Goal: Information Seeking & Learning: Learn about a topic

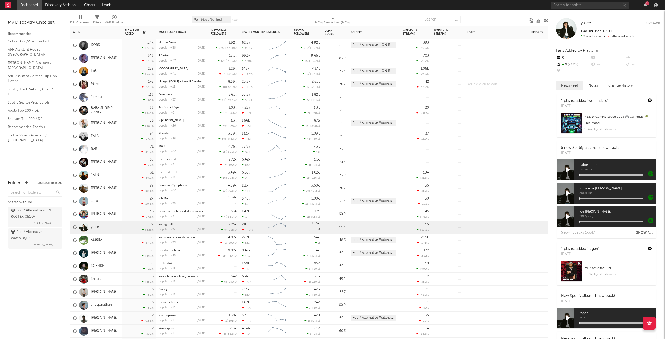
click at [523, 82] on div at bounding box center [496, 84] width 65 height 13
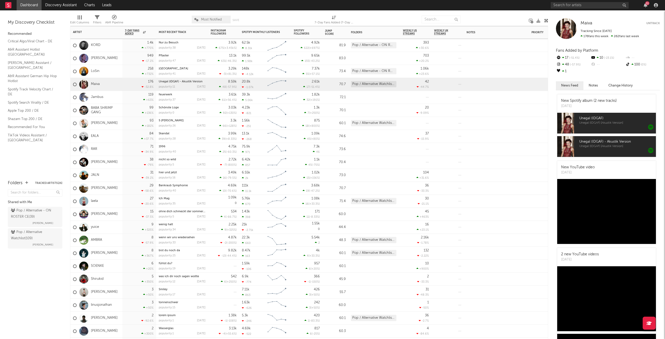
click at [648, 4] on div "11" at bounding box center [648, 3] width 4 height 4
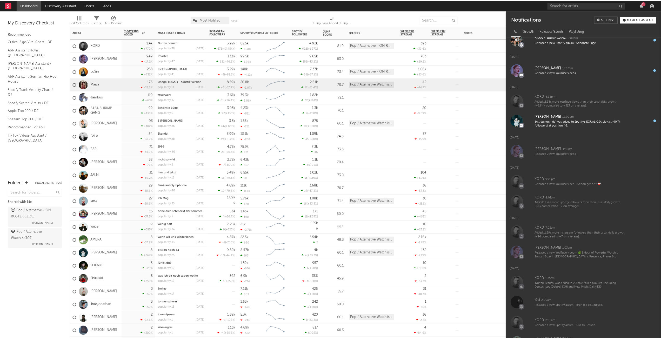
scroll to position [52, 0]
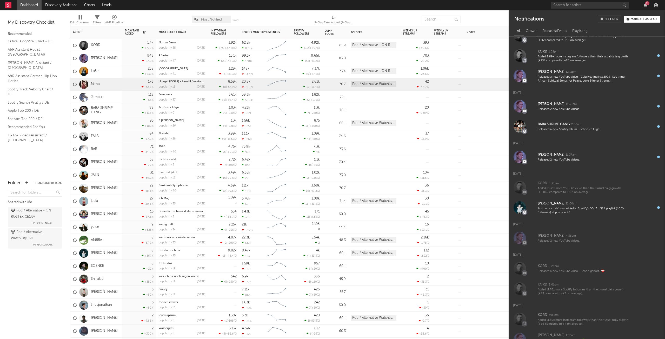
click at [648, 20] on div "Mark all as read" at bounding box center [644, 19] width 26 height 3
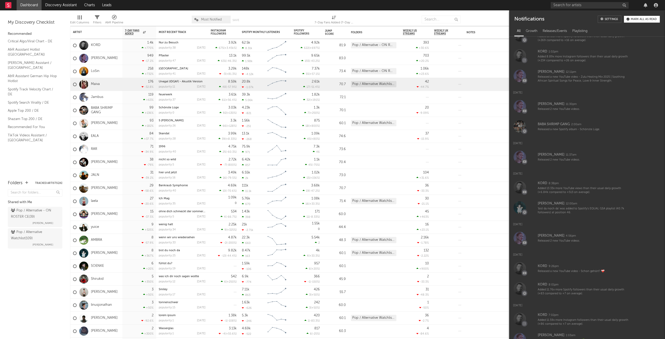
click at [646, 8] on div at bounding box center [605, 5] width 109 height 10
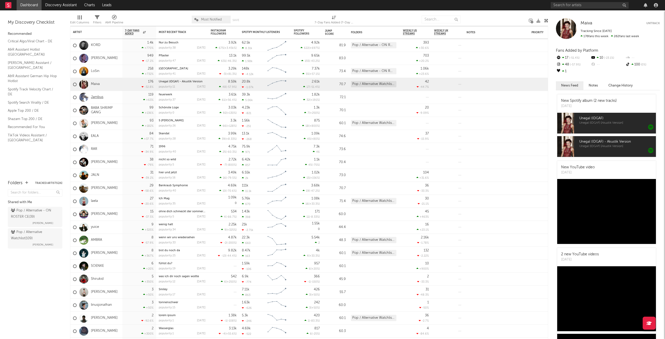
click at [97, 97] on link "Jambus" at bounding box center [97, 97] width 12 height 4
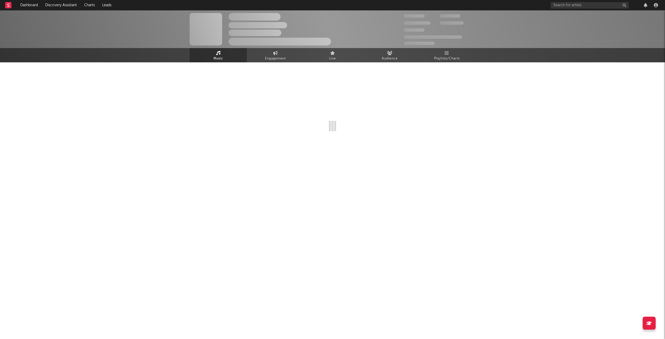
select select "1w"
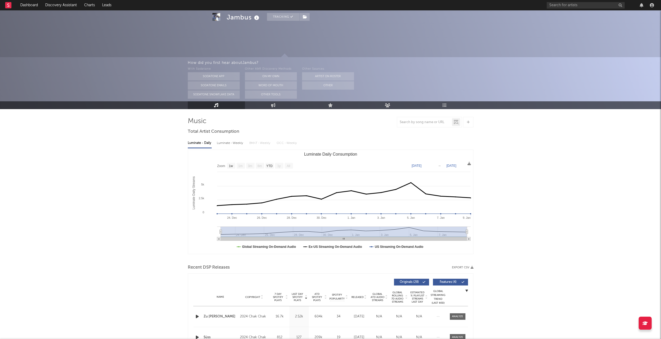
scroll to position [104, 0]
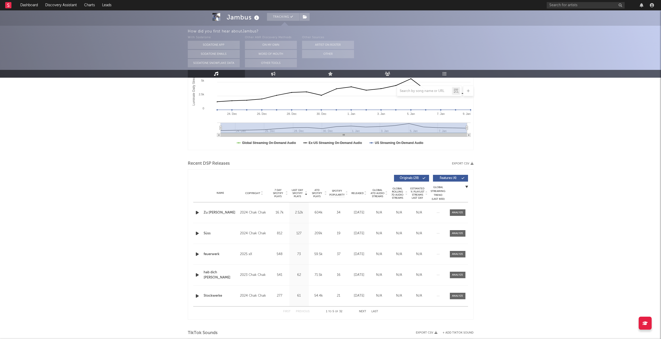
click at [366, 195] on icon at bounding box center [365, 194] width 3 height 2
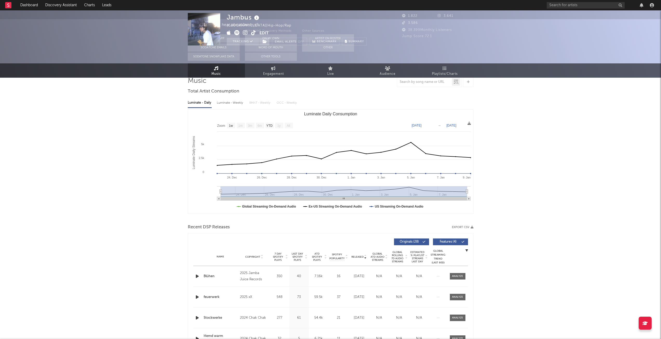
scroll to position [0, 0]
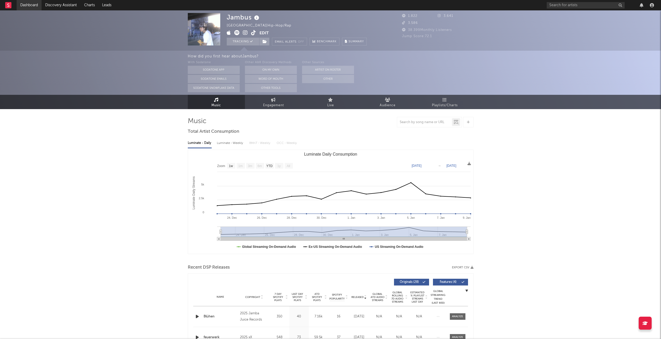
click at [33, 7] on link "Dashboard" at bounding box center [29, 5] width 25 height 10
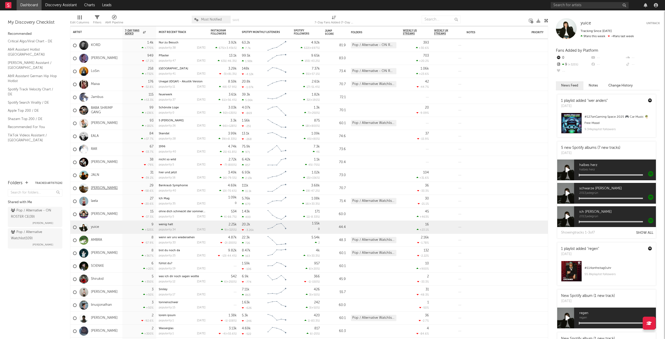
click at [106, 189] on link "[PERSON_NAME]" at bounding box center [104, 188] width 27 height 4
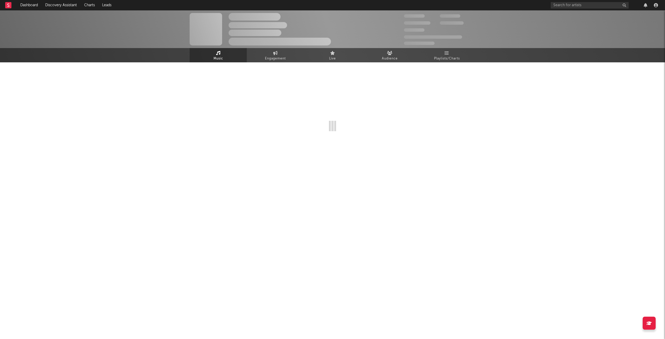
select select "6m"
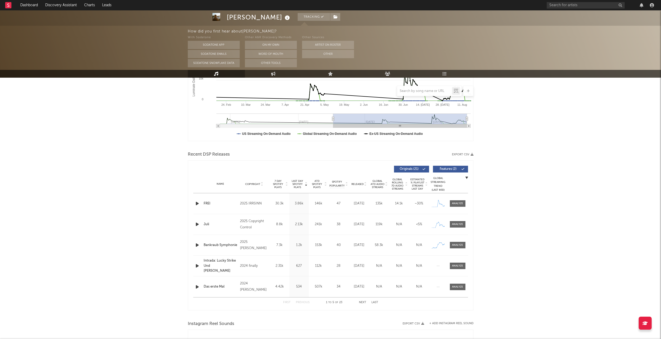
scroll to position [104, 0]
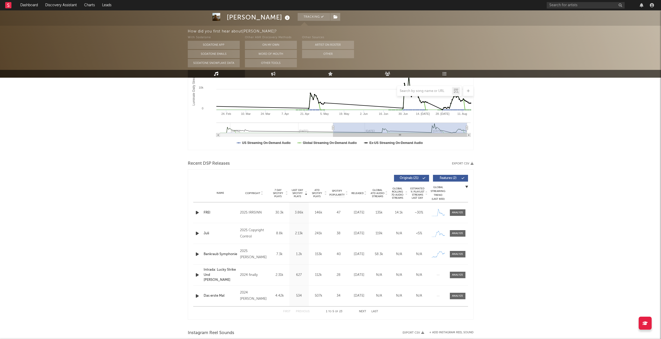
click at [365, 195] on icon at bounding box center [365, 194] width 3 height 2
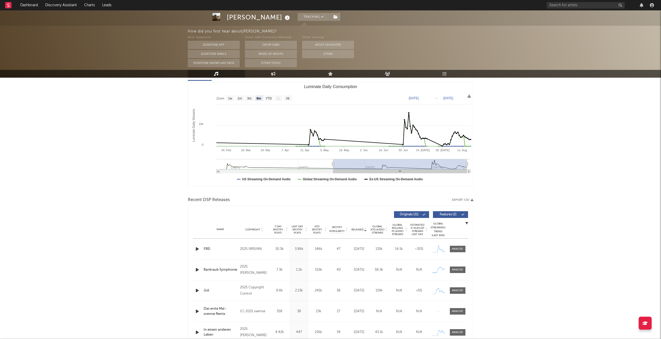
scroll to position [0, 0]
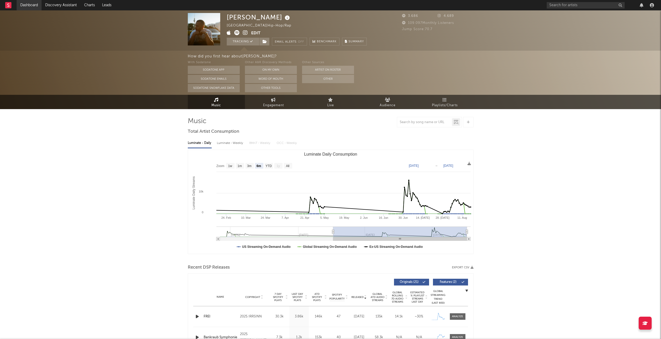
click at [31, 8] on link "Dashboard" at bounding box center [29, 5] width 25 height 10
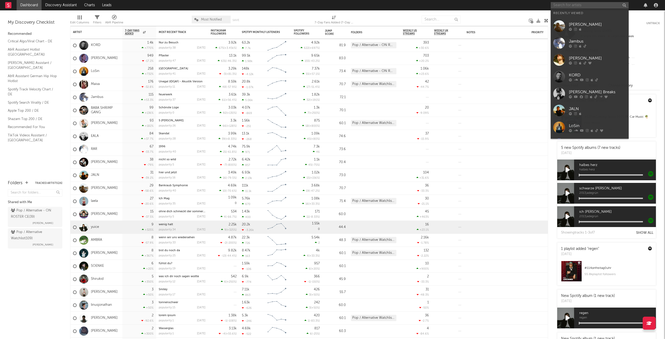
click at [585, 6] on input "text" at bounding box center [590, 5] width 78 height 6
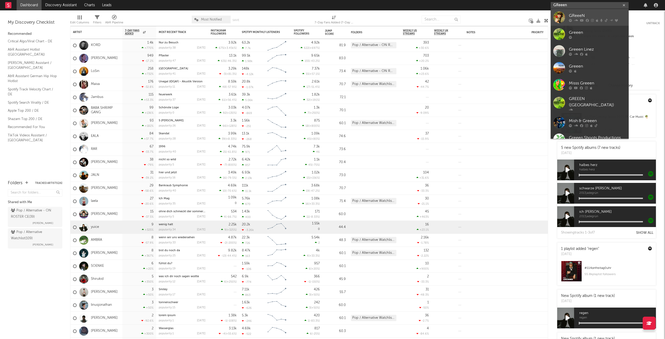
type input "GReeen"
click at [581, 19] on icon at bounding box center [582, 20] width 4 height 3
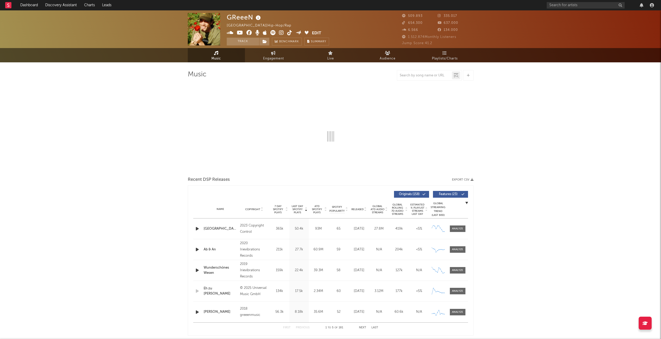
select select "6m"
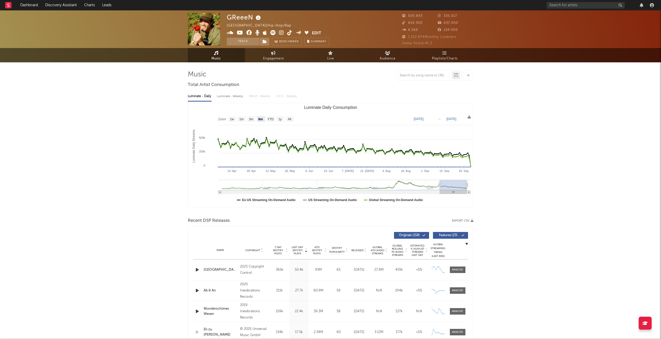
select select "6m"
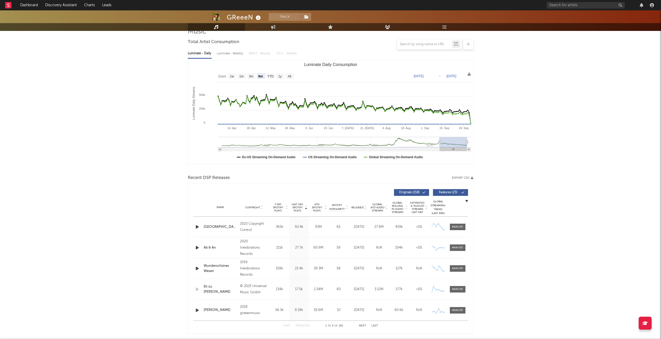
scroll to position [52, 0]
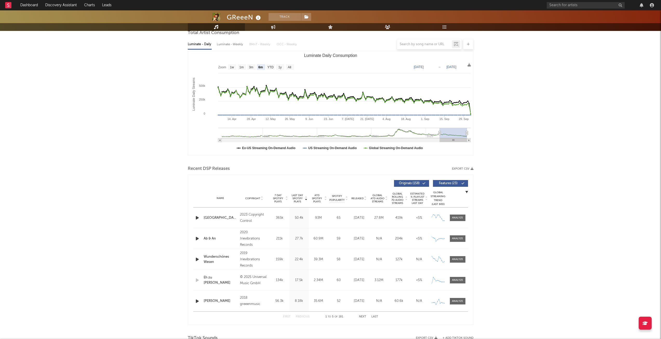
click at [365, 200] on icon at bounding box center [365, 200] width 3 height 2
click at [364, 317] on button "Next" at bounding box center [362, 317] width 7 height 3
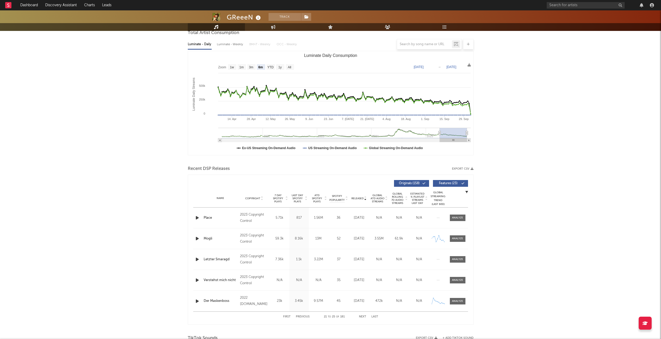
click at [364, 317] on button "Next" at bounding box center [362, 317] width 7 height 3
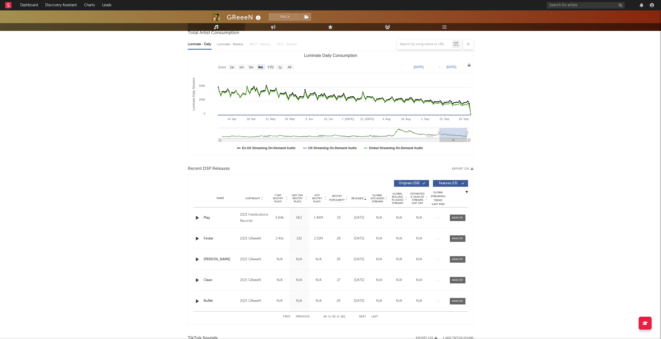
click at [364, 317] on button "Next" at bounding box center [362, 317] width 7 height 3
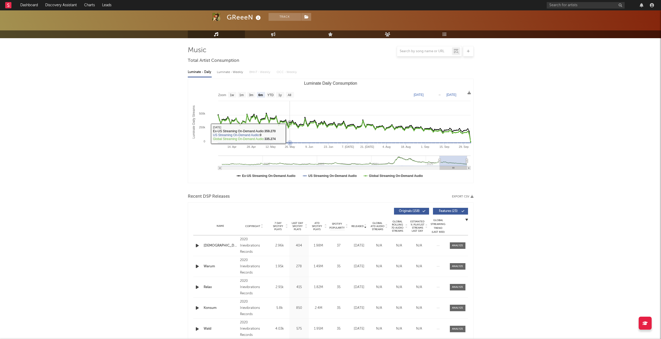
scroll to position [0, 0]
